Goal: Task Accomplishment & Management: Use online tool/utility

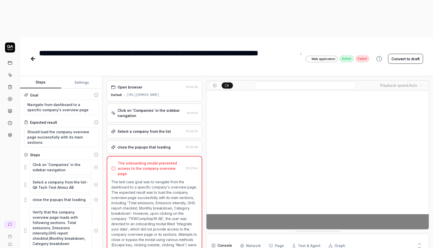
scroll to position [14, 0]
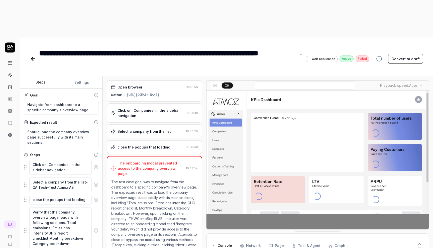
click at [34, 59] on icon at bounding box center [33, 59] width 4 height 0
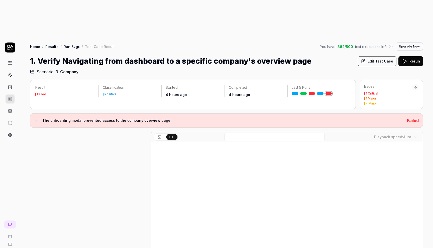
scroll to position [18, 0]
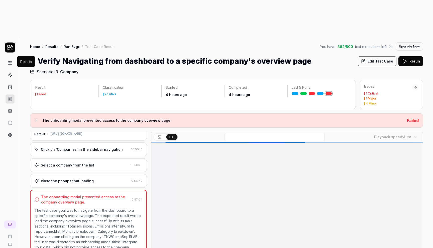
click at [11, 97] on icon at bounding box center [10, 99] width 5 height 5
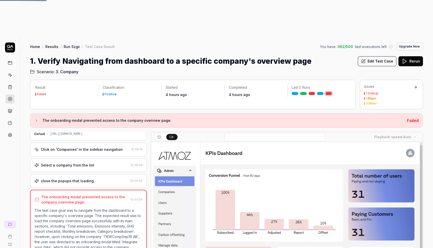
click at [11, 97] on icon at bounding box center [10, 99] width 5 height 5
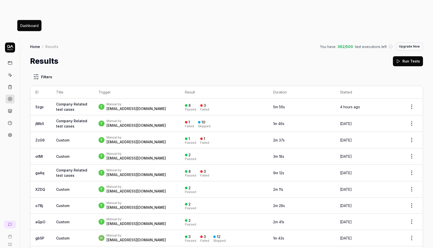
click at [11, 61] on icon at bounding box center [10, 63] width 5 height 5
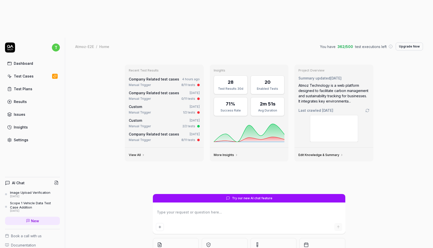
click at [41, 59] on link "Dashboard" at bounding box center [32, 64] width 55 height 10
click at [27, 97] on link "Results" at bounding box center [32, 102] width 55 height 10
type textarea "*"
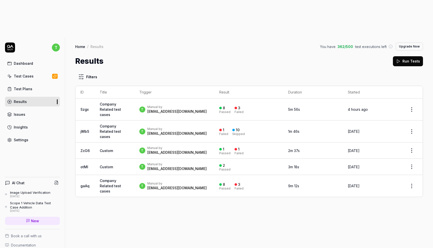
click at [171, 109] on div "[EMAIL_ADDRESS][DOMAIN_NAME]" at bounding box center [176, 111] width 59 height 5
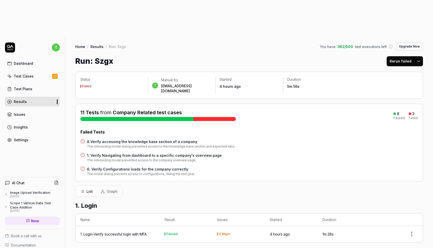
click at [173, 139] on h4 "8.Verify accessing the knowledge base section of a company" at bounding box center [161, 141] width 148 height 5
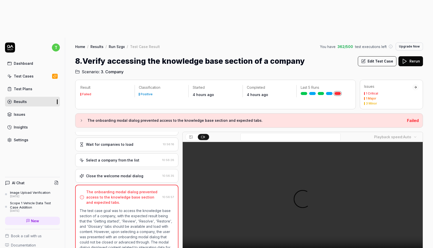
scroll to position [14, 0]
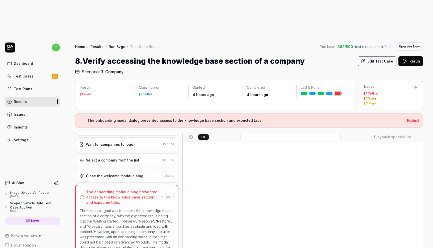
click at [36, 84] on link "Test Plans" at bounding box center [32, 89] width 55 height 10
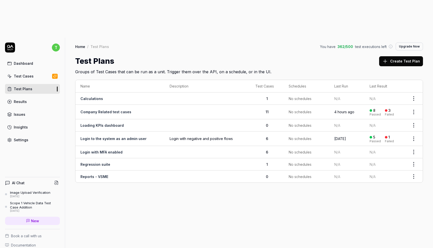
click at [141, 105] on td "Company Related test cases" at bounding box center [119, 112] width 89 height 15
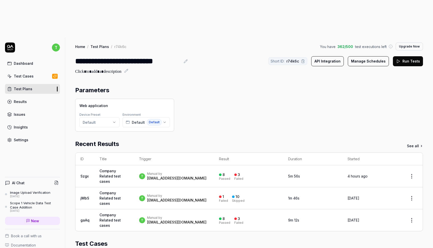
click at [408, 56] on button "Run Tests" at bounding box center [408, 61] width 30 height 10
click at [164, 120] on icon "button" at bounding box center [165, 122] width 4 height 4
click at [203, 99] on div "Web application Device Preset Default Environment Default Default" at bounding box center [249, 115] width 348 height 33
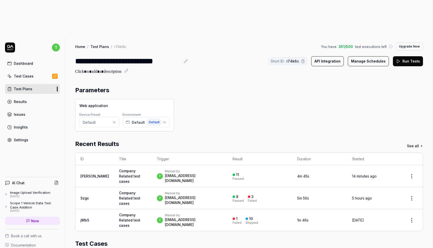
click at [35, 71] on link "Test Cases" at bounding box center [32, 76] width 55 height 10
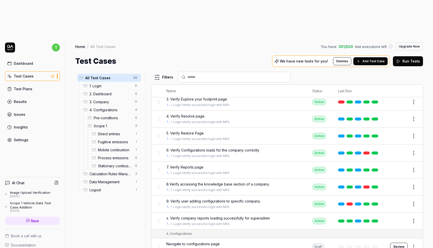
scroll to position [285, 0]
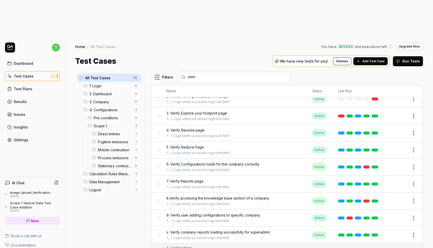
click at [117, 106] on div "4. Configurations 4" at bounding box center [111, 110] width 60 height 8
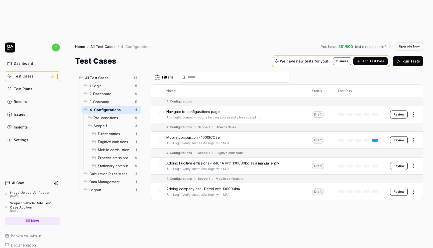
scroll to position [0, 0]
